Goal: Information Seeking & Learning: Learn about a topic

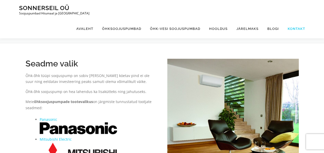
click at [293, 19] on link "Kontakt" at bounding box center [294, 28] width 22 height 19
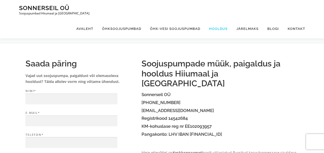
click at [223, 19] on link "Hooldus" at bounding box center [217, 28] width 27 height 19
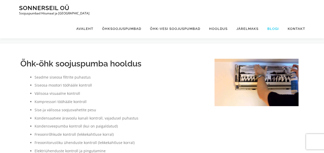
click at [273, 19] on link "Blogi" at bounding box center [273, 28] width 20 height 19
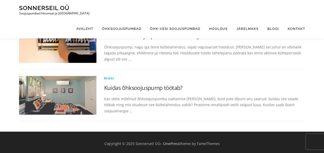
scroll to position [32, 0]
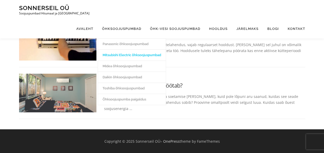
click at [119, 49] on link "Mitsubishi Electric õhksoojuspumbad" at bounding box center [132, 54] width 68 height 11
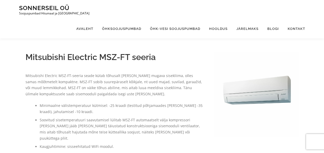
scroll to position [267, 0]
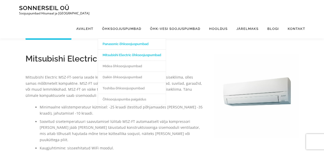
click at [129, 38] on link "Panasonic õhksoojuspumbad" at bounding box center [132, 43] width 68 height 11
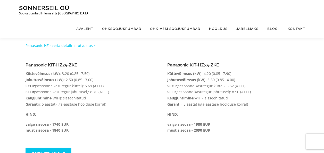
scroll to position [324, 0]
